Goal: Task Accomplishment & Management: Complete application form

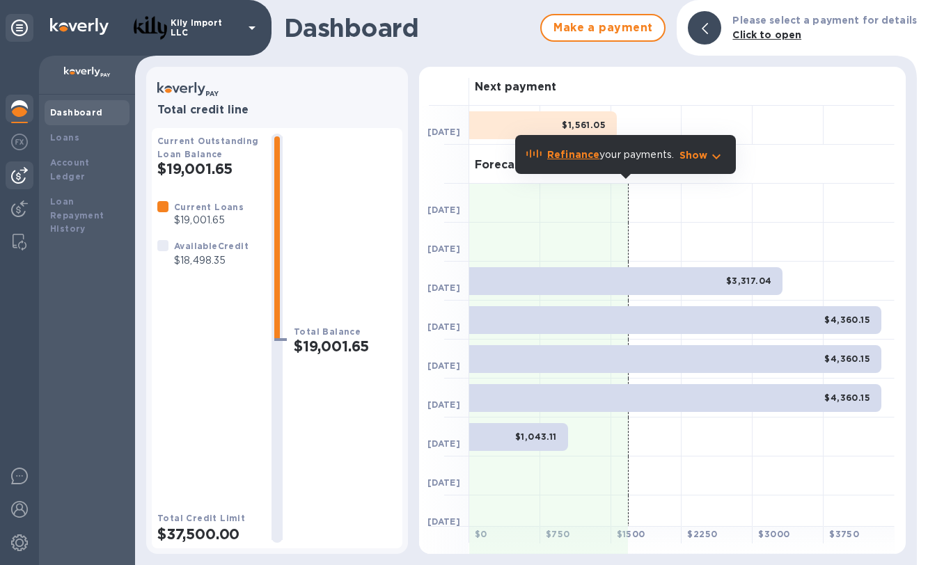
click at [10, 180] on div at bounding box center [20, 176] width 28 height 28
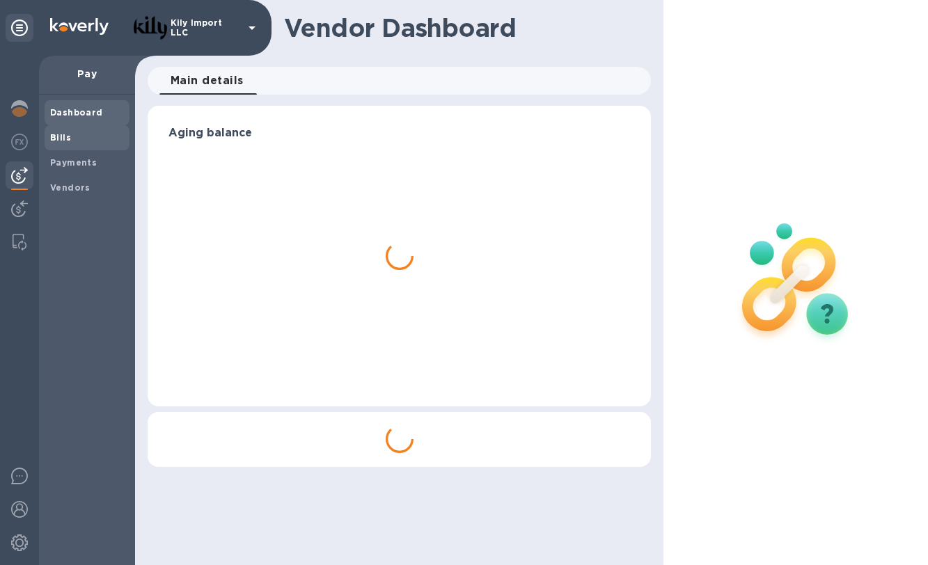
click at [77, 137] on span "Bills" at bounding box center [87, 138] width 74 height 14
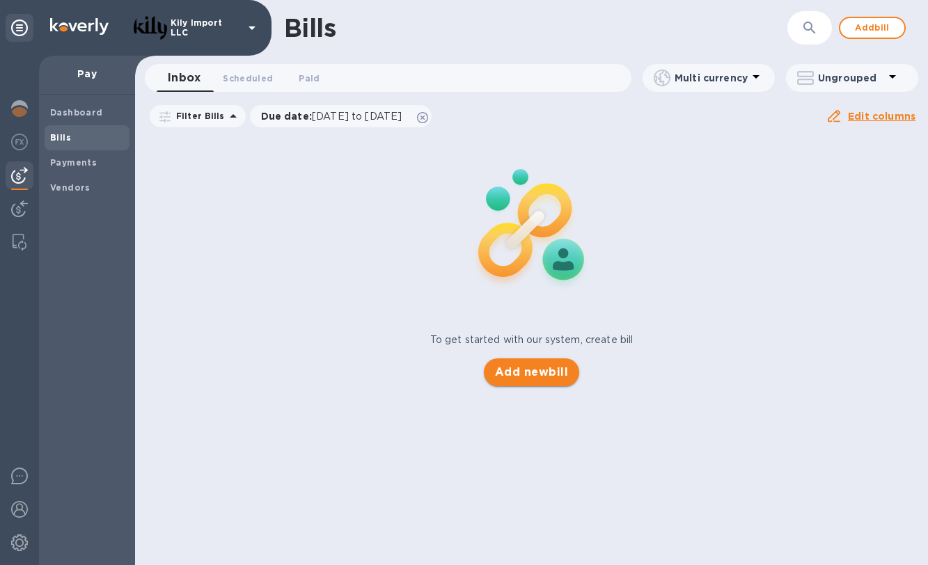
click at [537, 374] on span "Add new bill" at bounding box center [531, 372] width 73 height 17
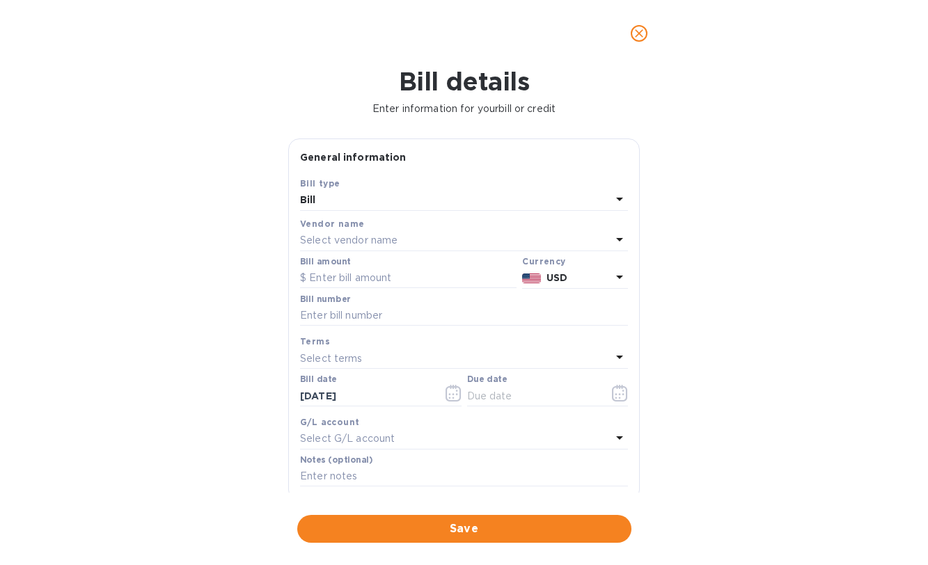
click at [369, 244] on p "Select vendor name" at bounding box center [348, 240] width 97 height 15
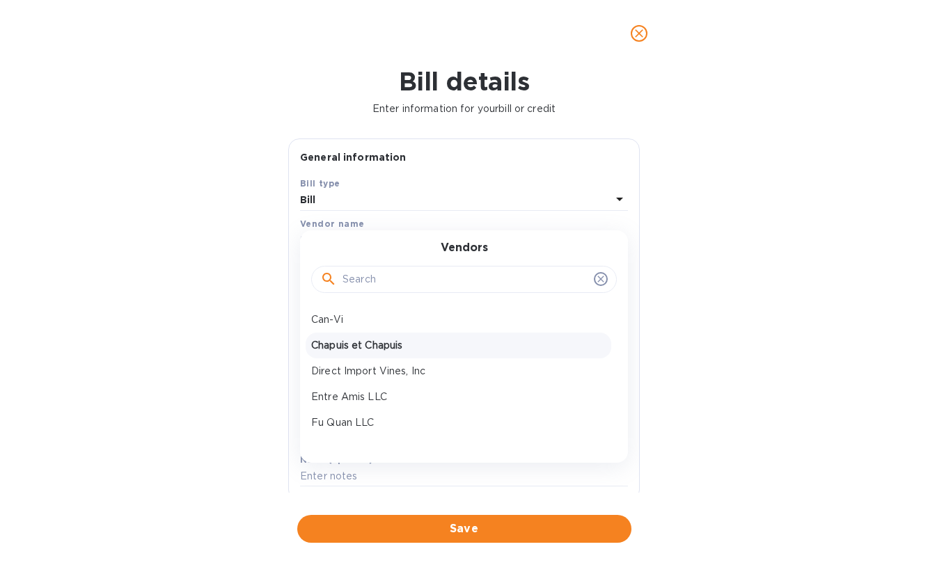
scroll to position [94, 0]
click at [383, 349] on p "Hootananny Wines" at bounding box center [458, 354] width 294 height 15
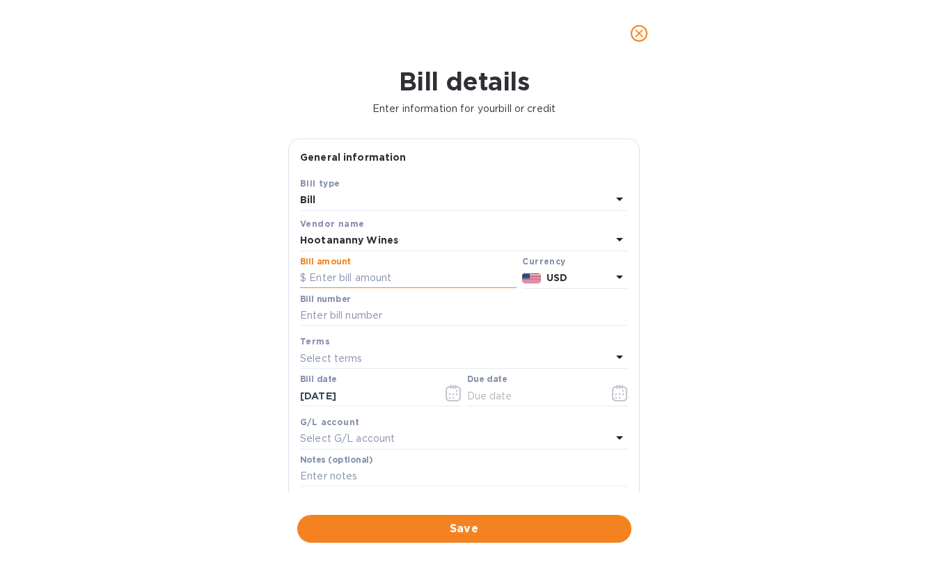
click at [363, 277] on input "text" at bounding box center [408, 278] width 217 height 21
click at [361, 311] on input "text" at bounding box center [464, 316] width 328 height 21
paste input "1048"
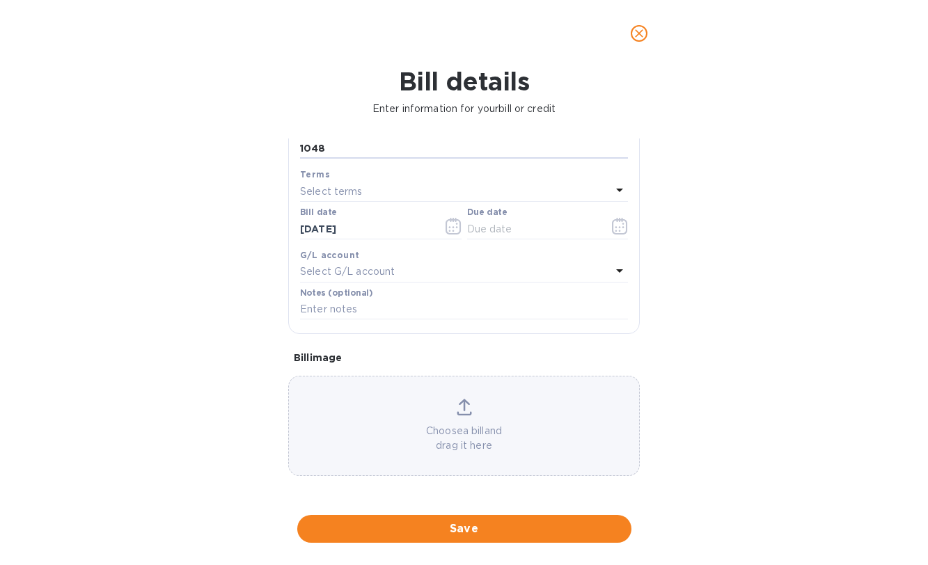
type input "1048"
click at [457, 424] on p "Choose a bill and drag it here" at bounding box center [464, 438] width 350 height 29
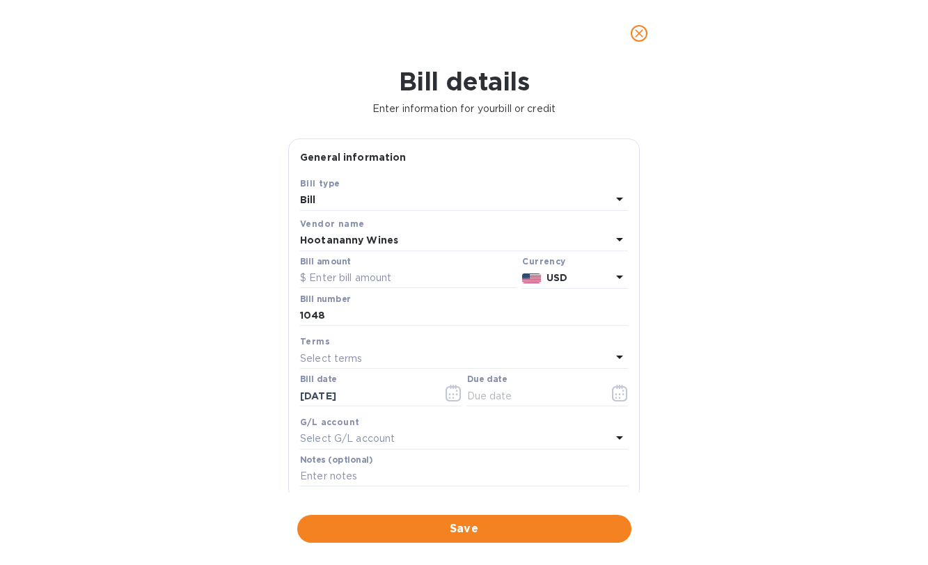
scroll to position [0, 0]
click at [368, 279] on input "text" at bounding box center [408, 278] width 217 height 21
type input "7,608"
click at [414, 361] on div "Select terms" at bounding box center [455, 358] width 311 height 19
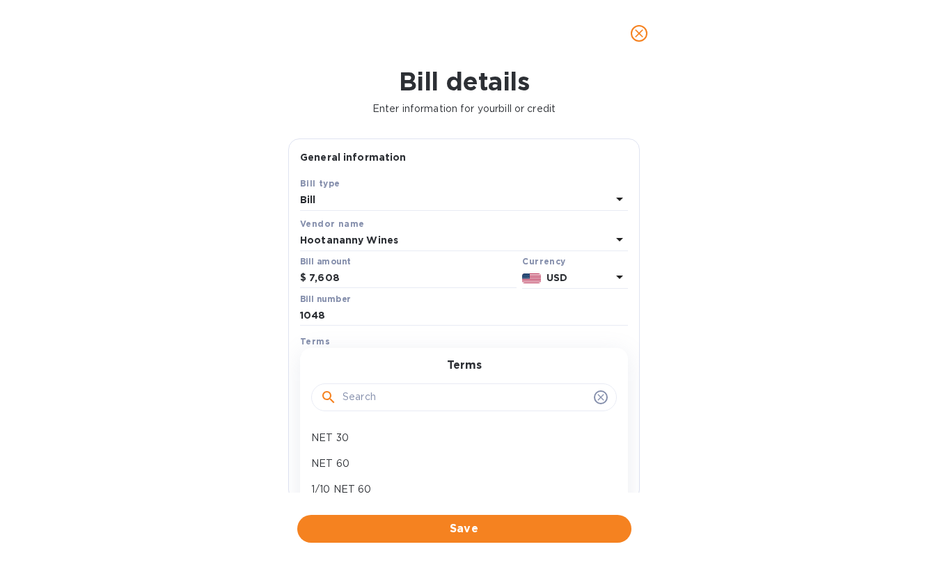
click at [595, 395] on icon at bounding box center [600, 397] width 11 height 11
click at [595, 392] on icon at bounding box center [600, 397] width 11 height 11
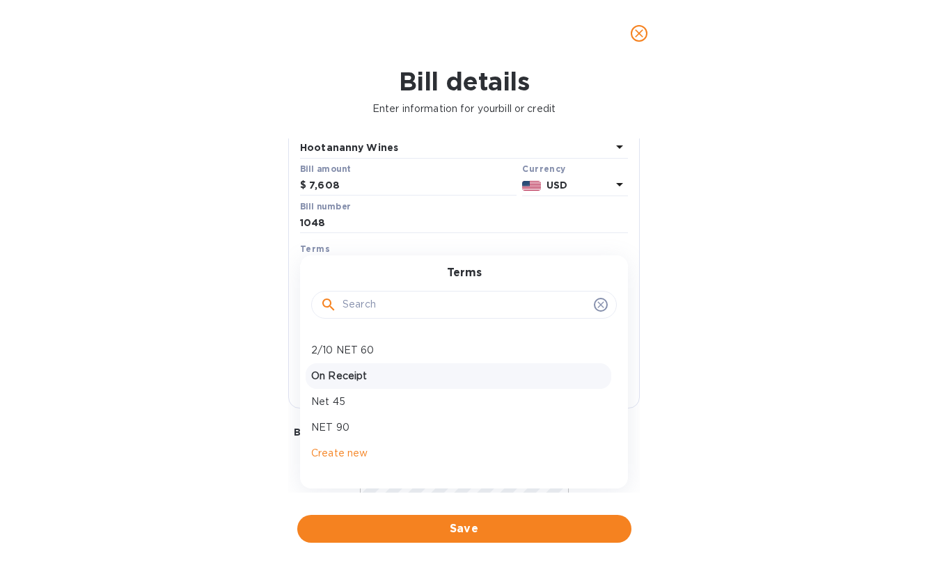
click at [388, 381] on p "On Receipt" at bounding box center [458, 376] width 294 height 15
type input "[DATE]"
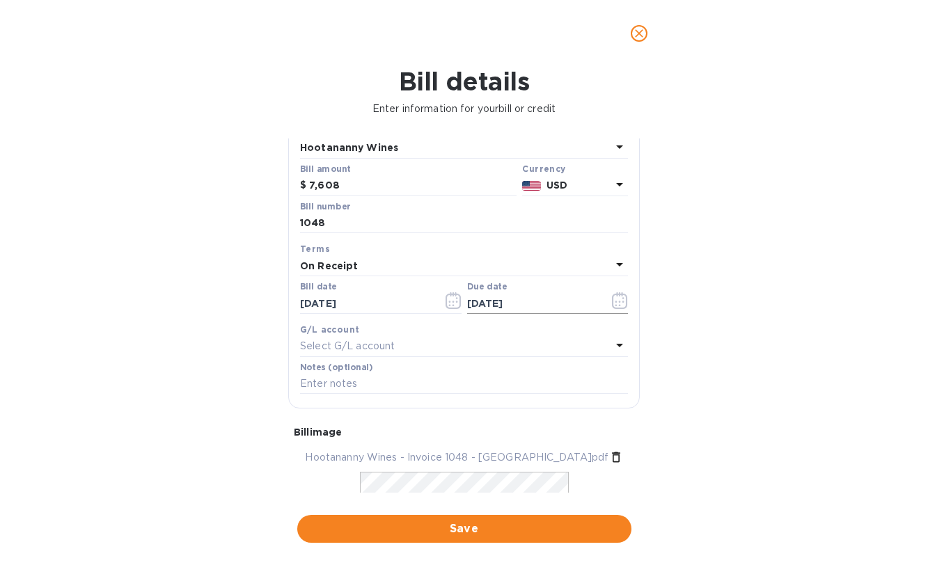
click at [615, 301] on icon "button" at bounding box center [616, 302] width 2 height 2
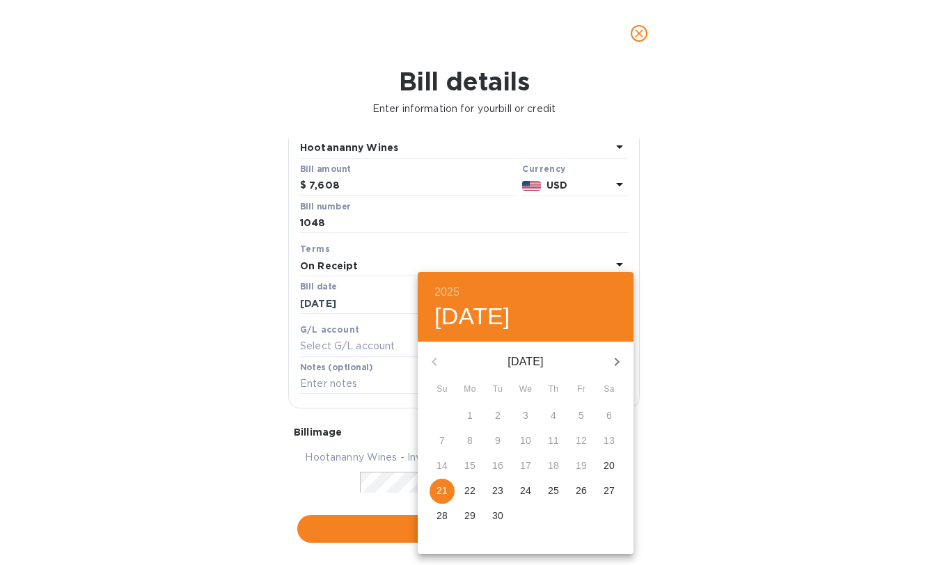
click at [744, 342] on div at bounding box center [464, 282] width 928 height 565
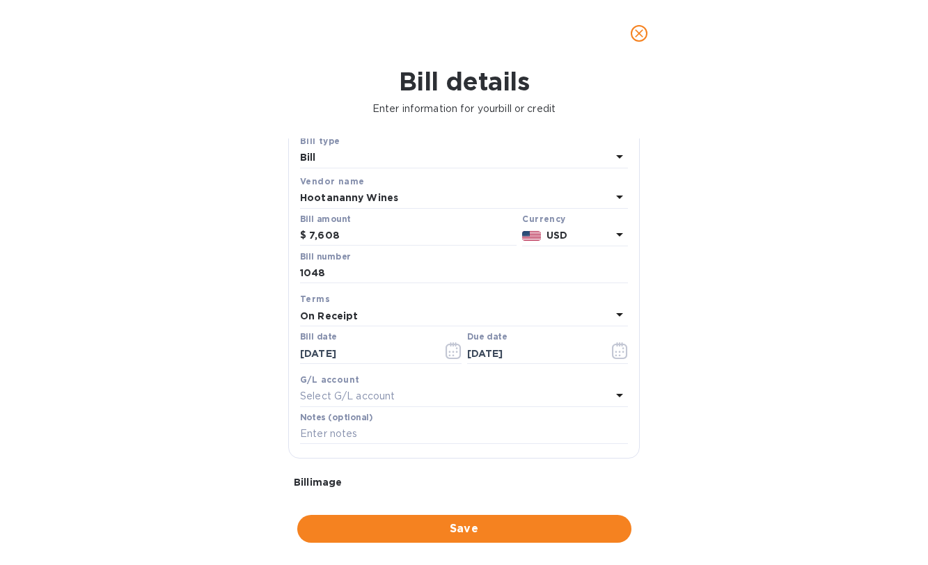
scroll to position [34, 0]
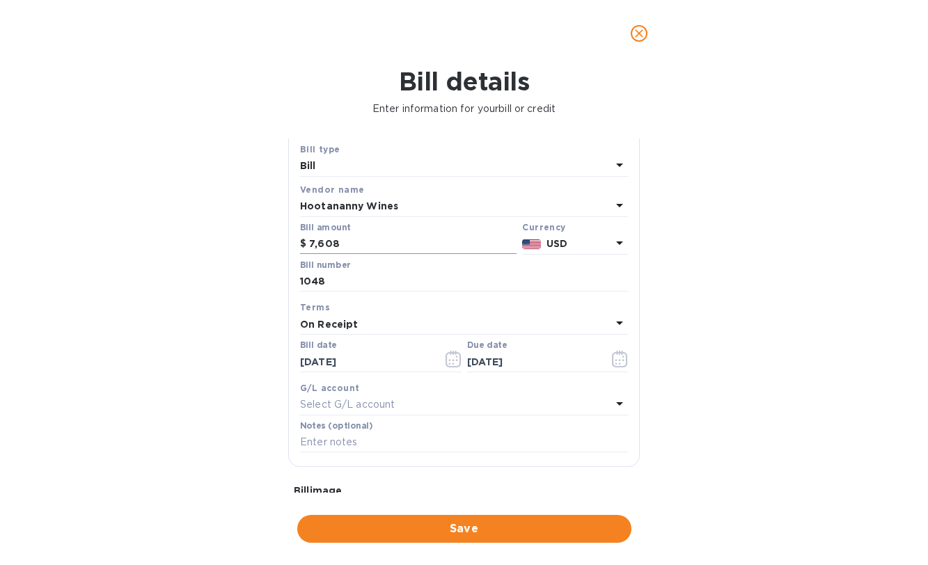
click at [384, 238] on input "7,608" at bounding box center [412, 244] width 207 height 21
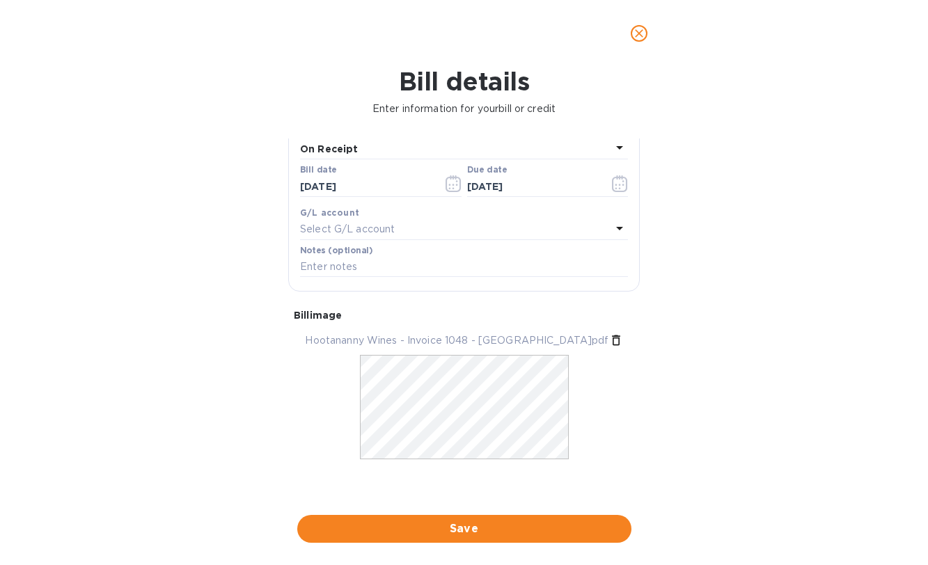
scroll to position [0, 0]
type input "7,608.00"
click at [476, 521] on span "Save" at bounding box center [464, 529] width 312 height 17
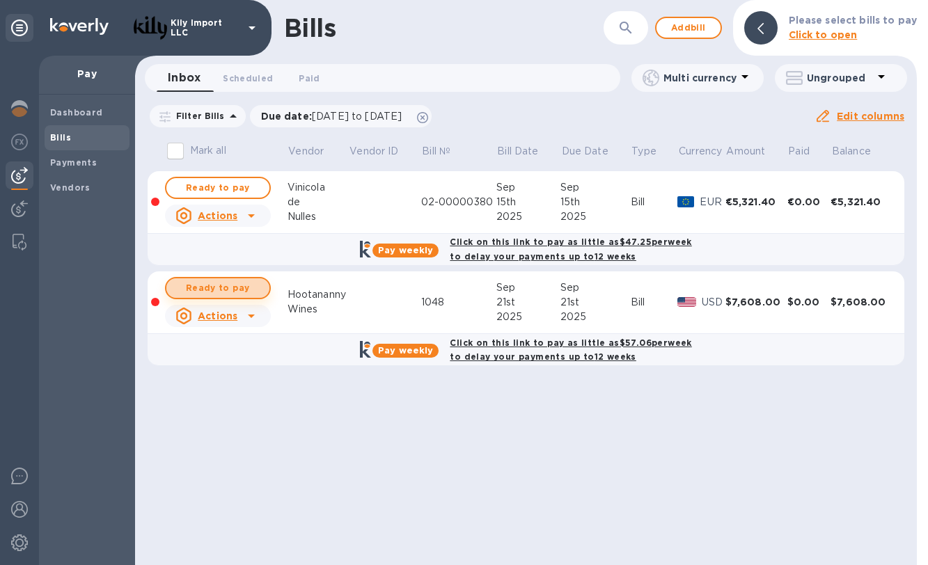
click at [249, 280] on span "Ready to pay" at bounding box center [218, 288] width 81 height 17
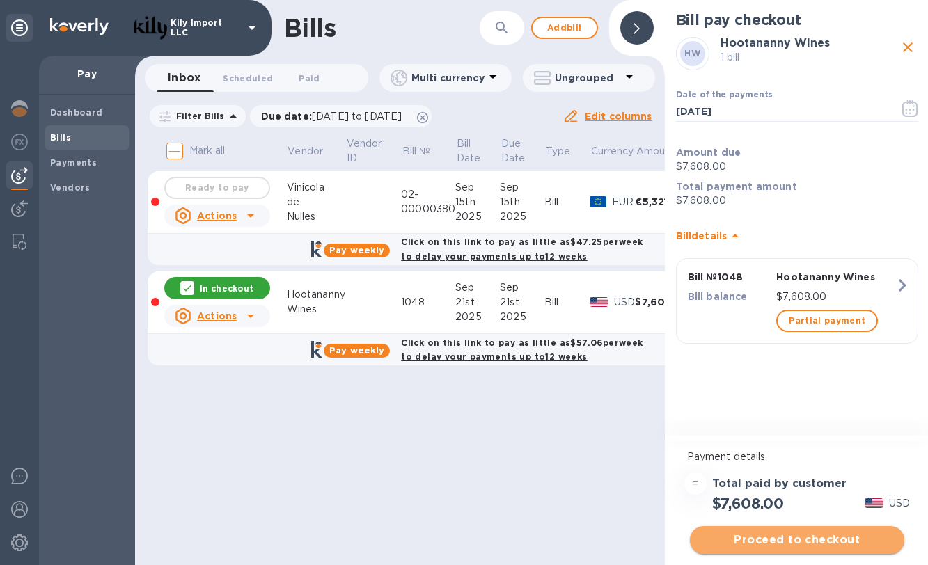
click at [789, 537] on span "Proceed to checkout" at bounding box center [797, 540] width 192 height 17
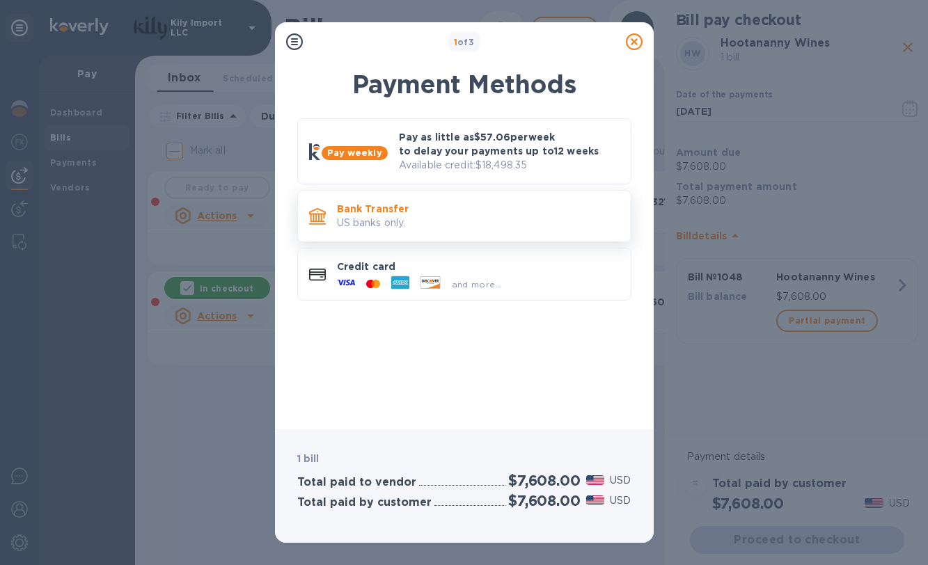
click at [421, 217] on p "US banks only." at bounding box center [478, 223] width 283 height 15
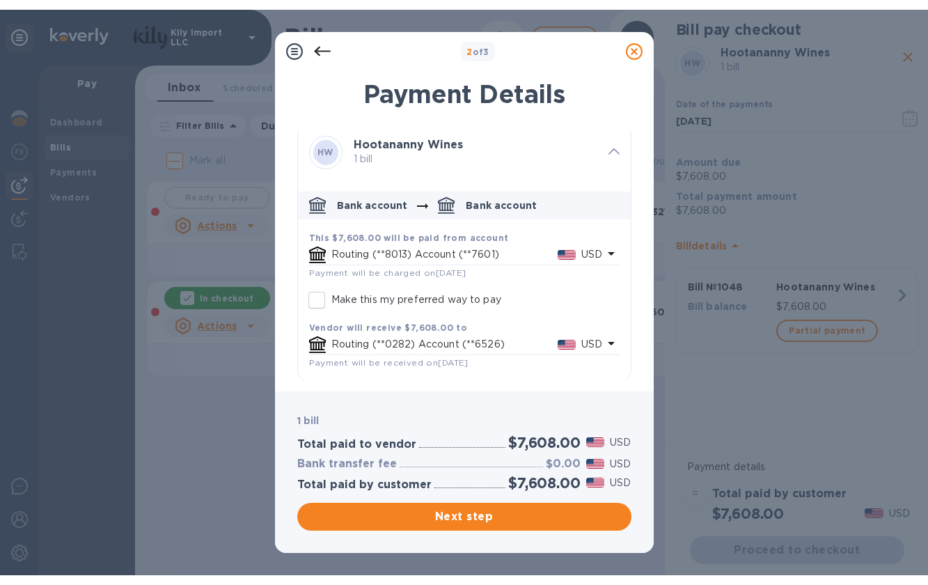
scroll to position [6, 0]
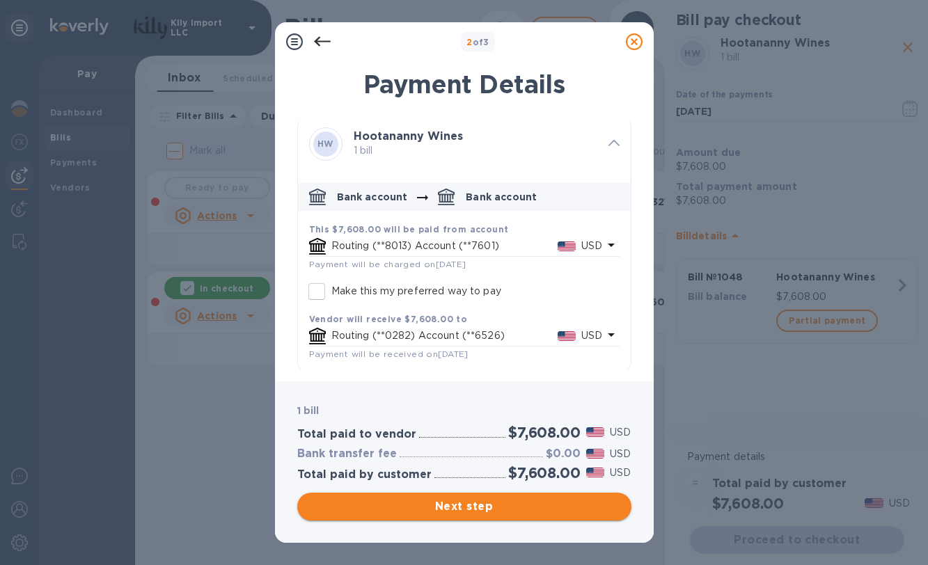
click at [465, 517] on button "Next step" at bounding box center [464, 507] width 334 height 28
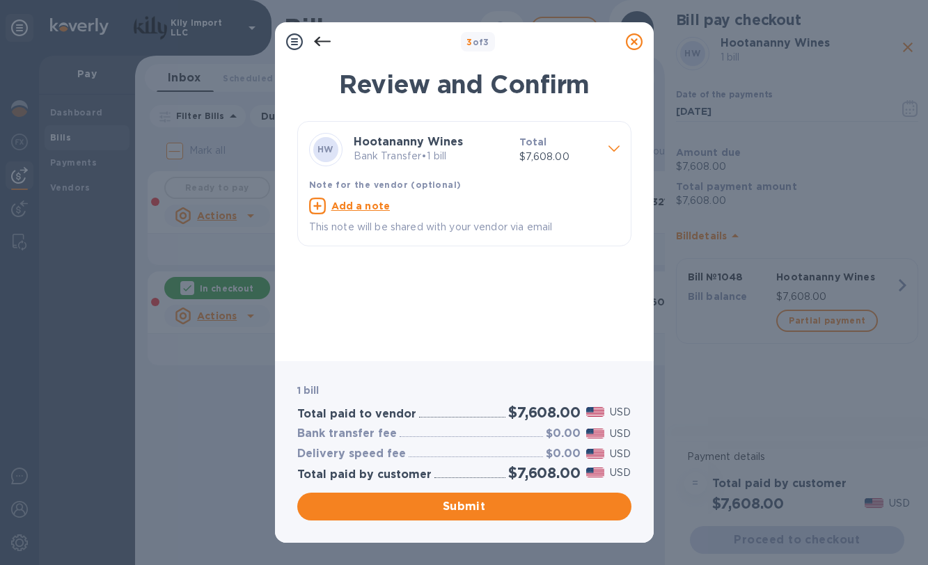
click at [347, 207] on u "Add a note" at bounding box center [360, 206] width 59 height 11
click at [347, 207] on textarea at bounding box center [453, 207] width 288 height 11
type textarea "Thank you! Please let me know when you receive this."
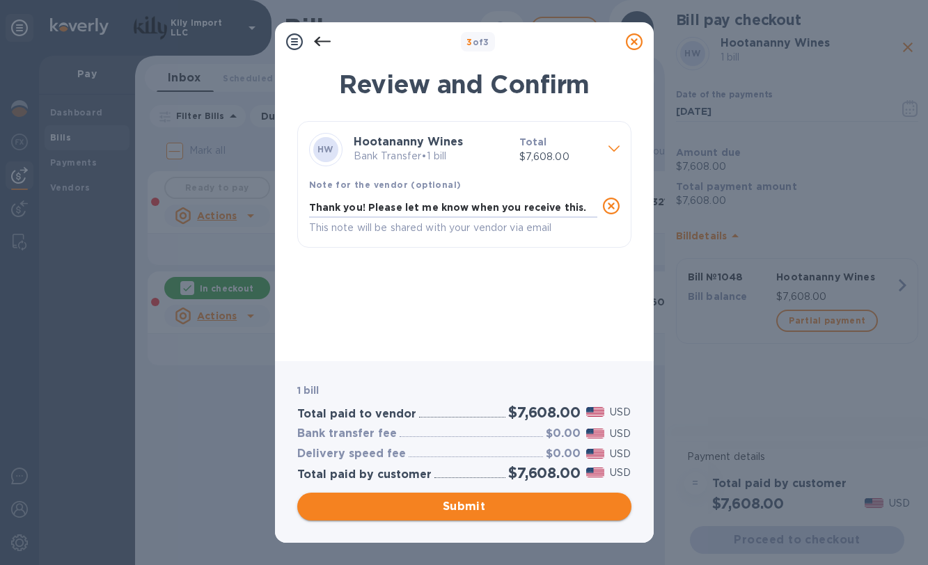
click at [473, 508] on span "Submit" at bounding box center [464, 506] width 312 height 17
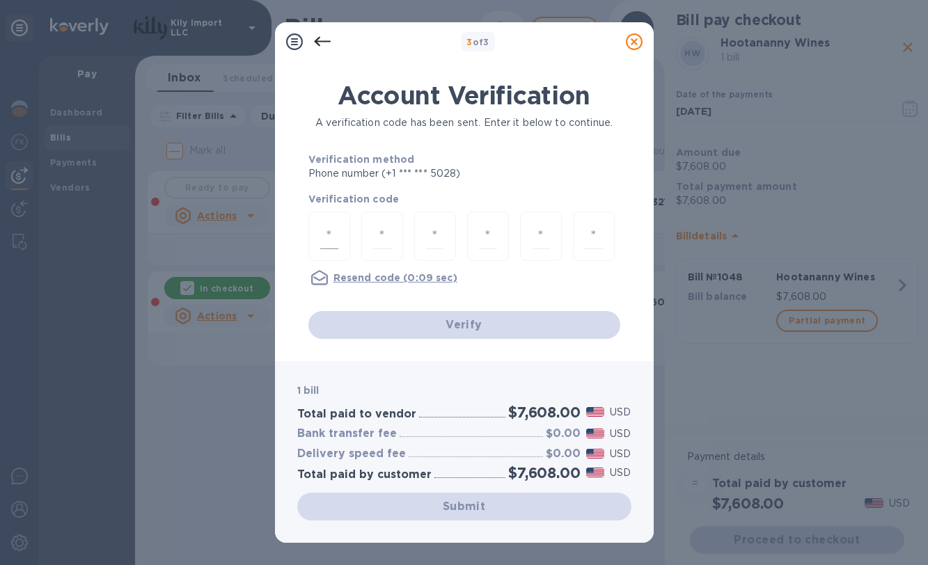
click at [331, 244] on input "number" at bounding box center [329, 236] width 18 height 26
type input "4"
type input "5"
type input "1"
type input "2"
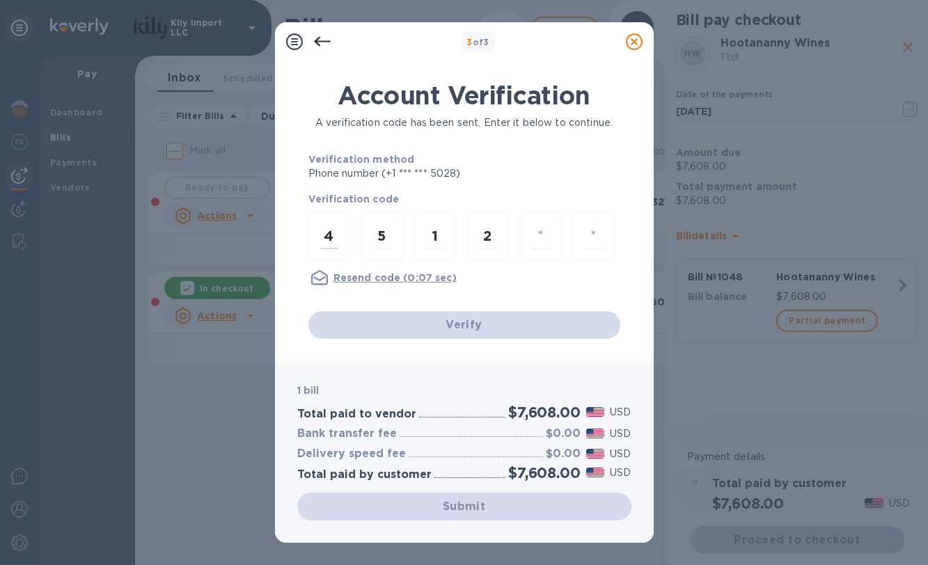
type input "0"
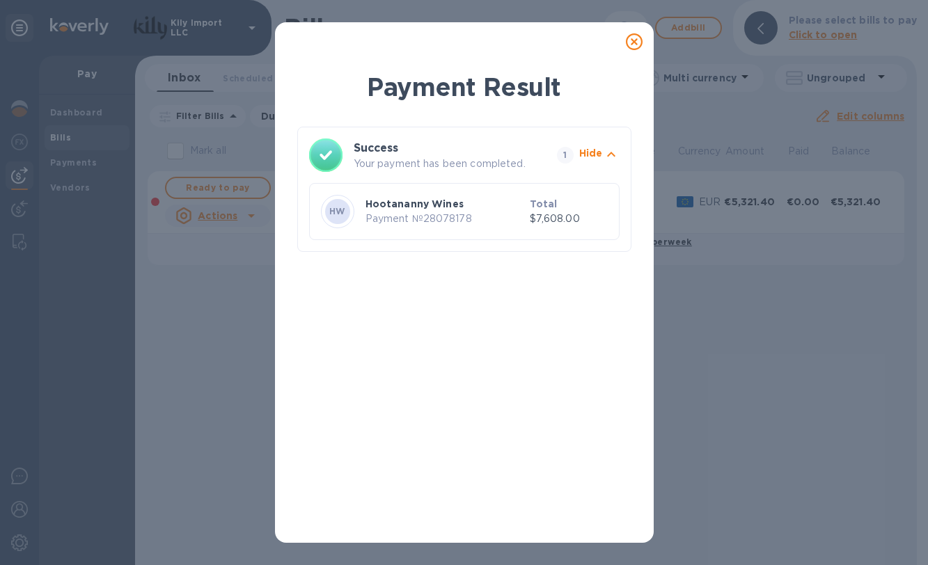
click at [630, 47] on icon at bounding box center [634, 41] width 17 height 17
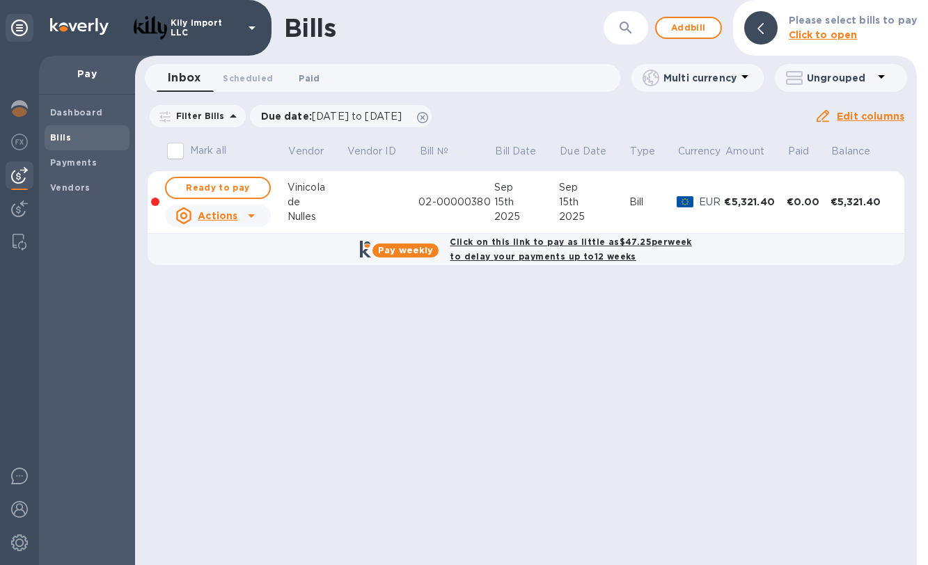
click at [317, 76] on span "Paid 0" at bounding box center [309, 78] width 21 height 15
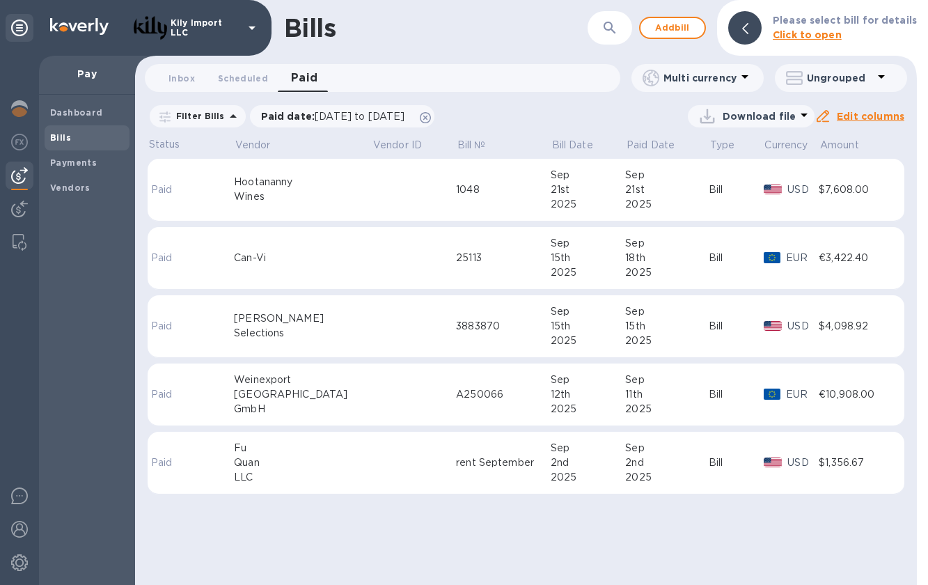
click at [372, 190] on td at bounding box center [414, 190] width 84 height 63
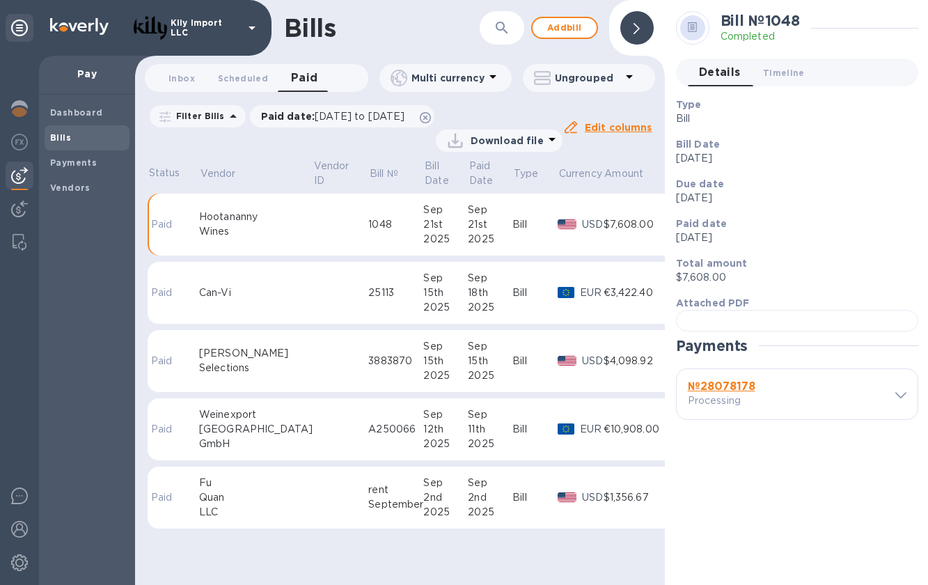
scroll to position [147, 0]
click at [895, 401] on span at bounding box center [900, 394] width 11 height 13
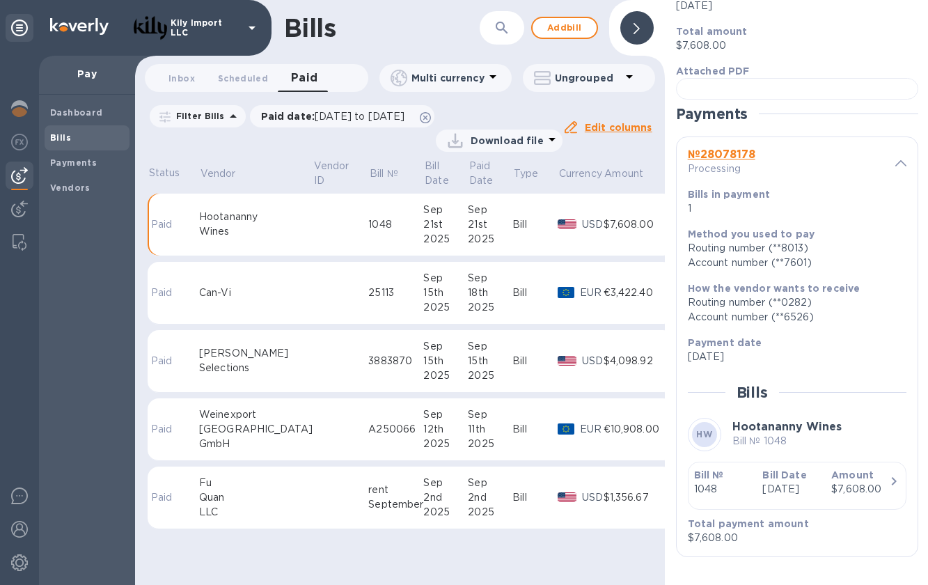
scroll to position [531, 0]
